Goal: Task Accomplishment & Management: Use online tool/utility

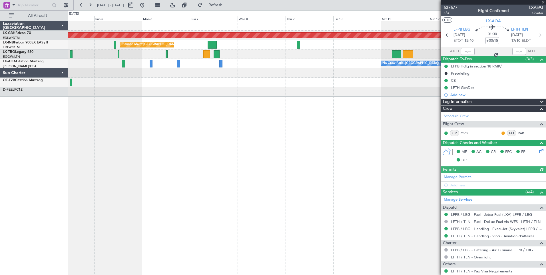
click at [225, 95] on div "Planned Maint Nurnberg Planned Maint [GEOGRAPHIC_DATA] ([GEOGRAPHIC_DATA]) Plan…" at bounding box center [307, 148] width 478 height 254
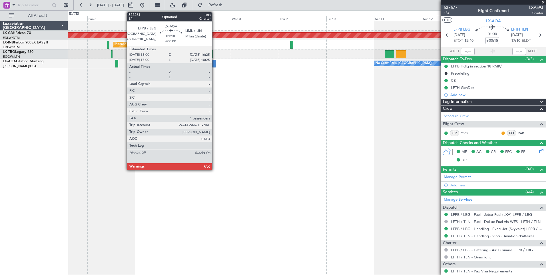
click at [215, 63] on div at bounding box center [213, 64] width 3 height 8
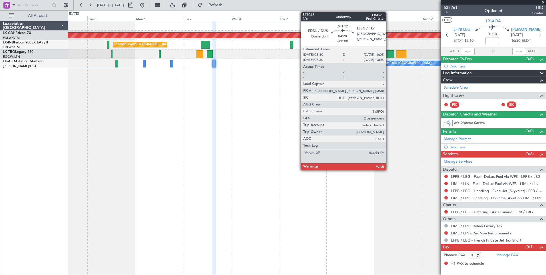
click at [389, 53] on div at bounding box center [389, 54] width 9 height 8
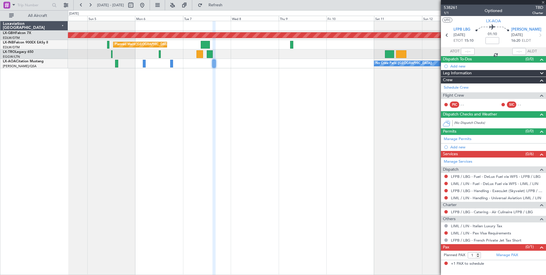
type input "2"
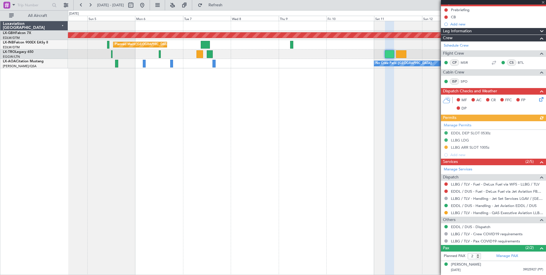
scroll to position [57, 0]
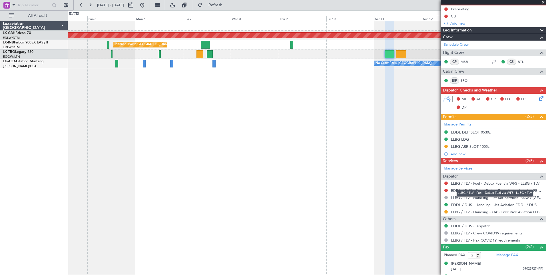
click at [492, 183] on link "LLBG / TLV - Fuel - DeLux Fuel via WFS - LLBG / TLV" at bounding box center [495, 183] width 89 height 5
click at [147, 3] on button at bounding box center [142, 5] width 9 height 9
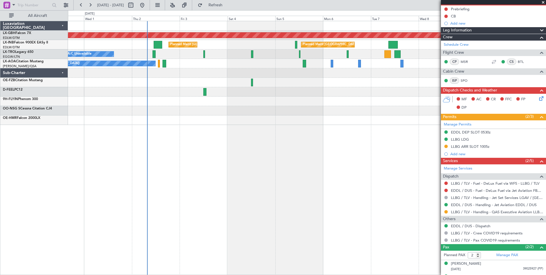
click at [222, 157] on div "Planned Maint Nurnberg Planned Maint [GEOGRAPHIC_DATA] ([GEOGRAPHIC_DATA]) Plan…" at bounding box center [307, 148] width 478 height 254
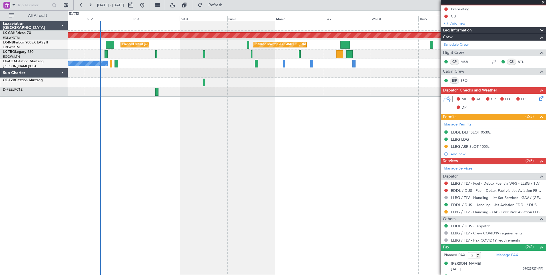
click at [220, 142] on div "Planned Maint Nurnberg Planned Maint [GEOGRAPHIC_DATA] Planned Maint [GEOGRAPHI…" at bounding box center [307, 148] width 478 height 254
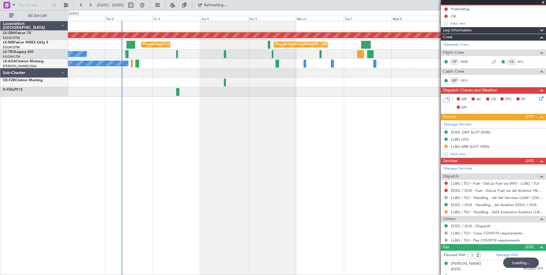
click at [297, 154] on div "Planned Maint Nurnberg Planned Maint [GEOGRAPHIC_DATA] Planned Maint [GEOGRAPHI…" at bounding box center [307, 148] width 478 height 254
